Goal: Task Accomplishment & Management: Use online tool/utility

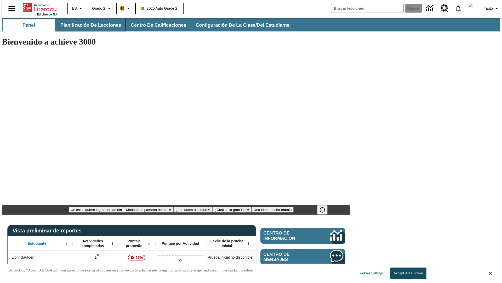
click at [88, 25] on span "Planificación de lecciones" at bounding box center [90, 25] width 61 height 6
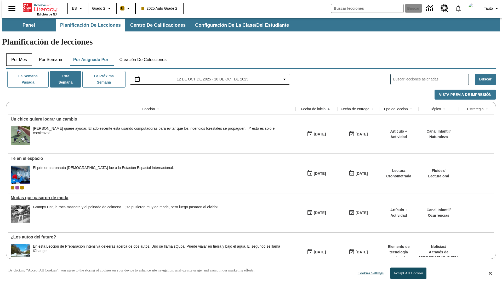
click at [17, 53] on button "Por mes" at bounding box center [19, 59] width 26 height 13
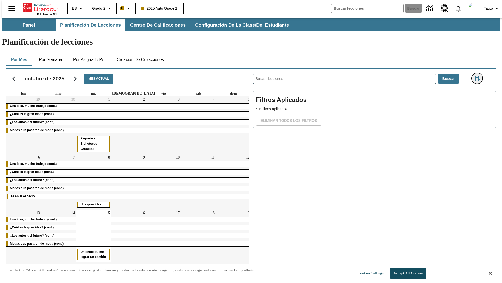
click at [479, 76] on icon "Menú lateral de filtros" at bounding box center [477, 78] width 5 height 5
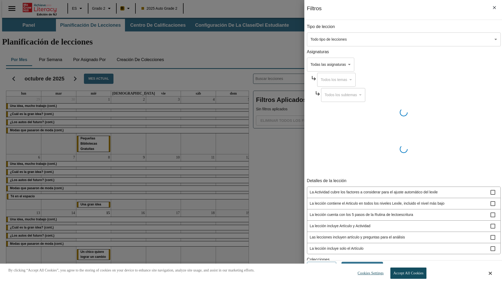
click at [377, 39] on body "Saltar al contenido principal Edición de NJ ES Grado 2 B 2025 Auto Grade 2 Busc…" at bounding box center [251, 157] width 498 height 279
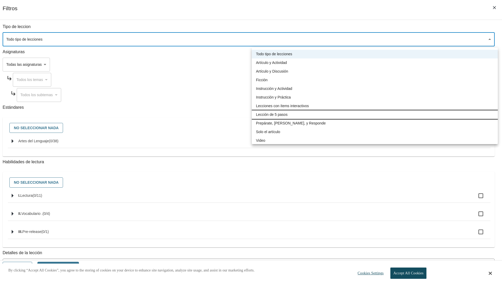
click at [375, 114] on li "Lección de 5 pasos" at bounding box center [375, 114] width 246 height 9
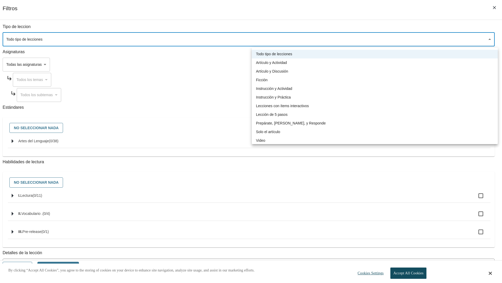
type input "1"
